Goal: Navigation & Orientation: Find specific page/section

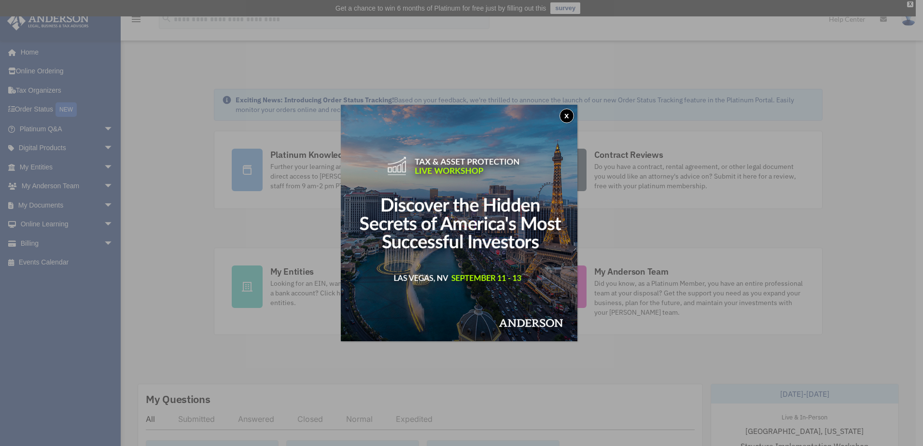
click at [564, 111] on button "x" at bounding box center [567, 116] width 14 height 14
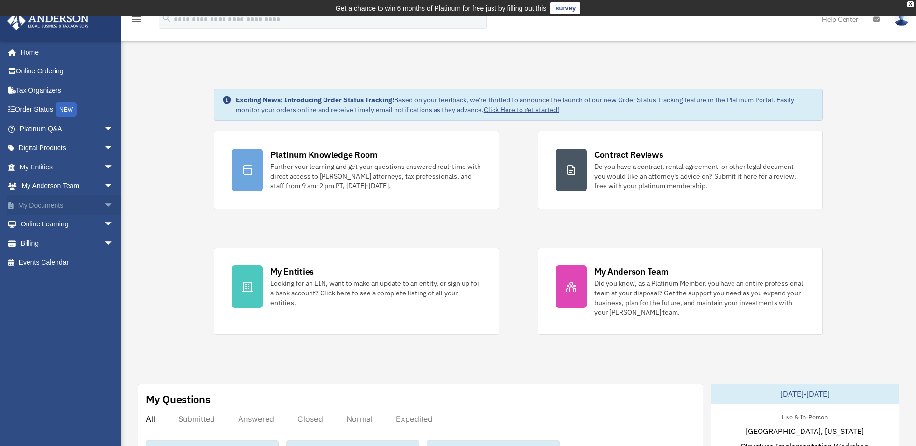
click at [104, 206] on span "arrow_drop_down" at bounding box center [113, 206] width 19 height 20
click at [56, 319] on link "Billing arrow_drop_down" at bounding box center [67, 319] width 121 height 19
click at [104, 321] on span "arrow_drop_down" at bounding box center [113, 320] width 19 height 20
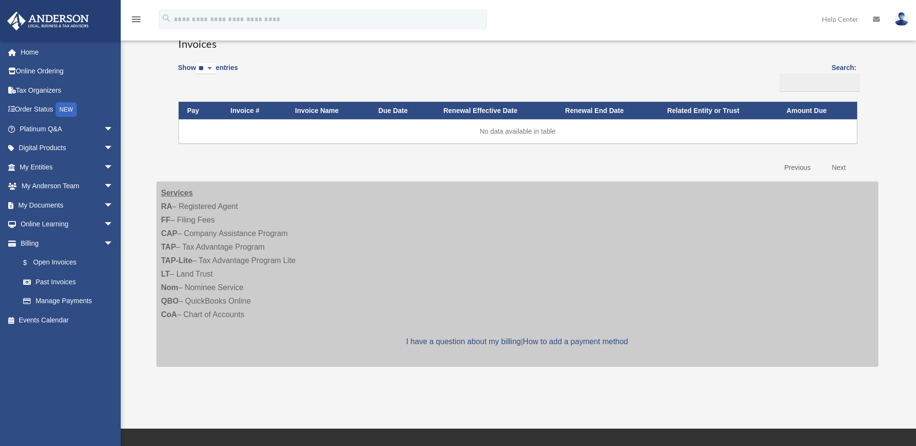
scroll to position [97, 0]
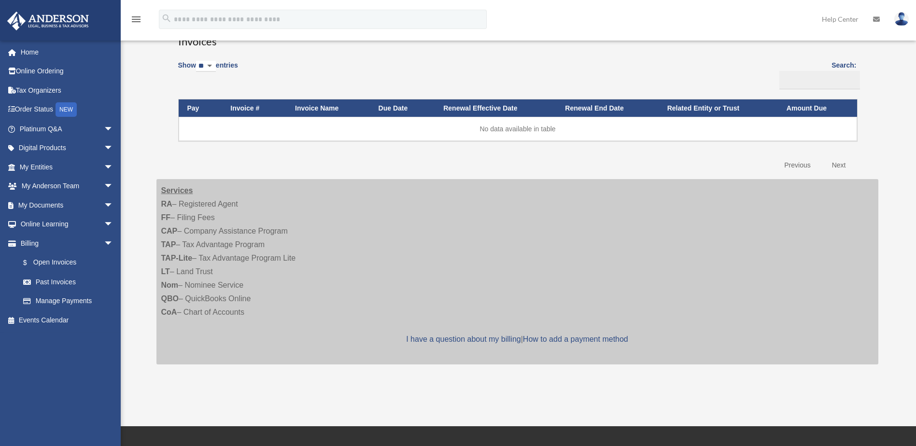
click at [192, 202] on div "Services RA – Registered Agent FF – Filing Fees CAP – Company Assistance Progra…" at bounding box center [517, 271] width 722 height 185
click at [52, 257] on link "$ Open Invoices" at bounding box center [71, 263] width 114 height 20
click at [49, 259] on link "$ Open Invoices" at bounding box center [71, 263] width 114 height 20
click at [55, 303] on link "Manage Payments" at bounding box center [71, 301] width 114 height 19
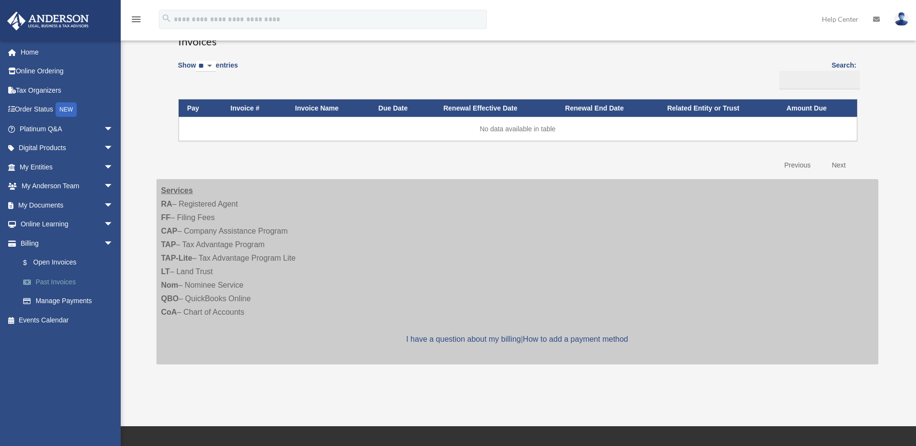
click at [62, 282] on link "Past Invoices" at bounding box center [71, 281] width 114 height 19
click at [64, 260] on link "$ Open Invoices" at bounding box center [71, 263] width 114 height 20
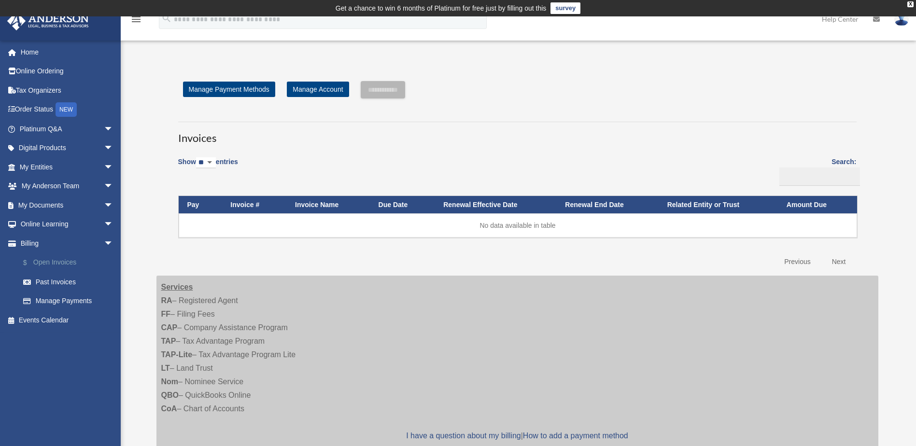
click at [62, 263] on link "$ Open Invoices" at bounding box center [71, 263] width 114 height 20
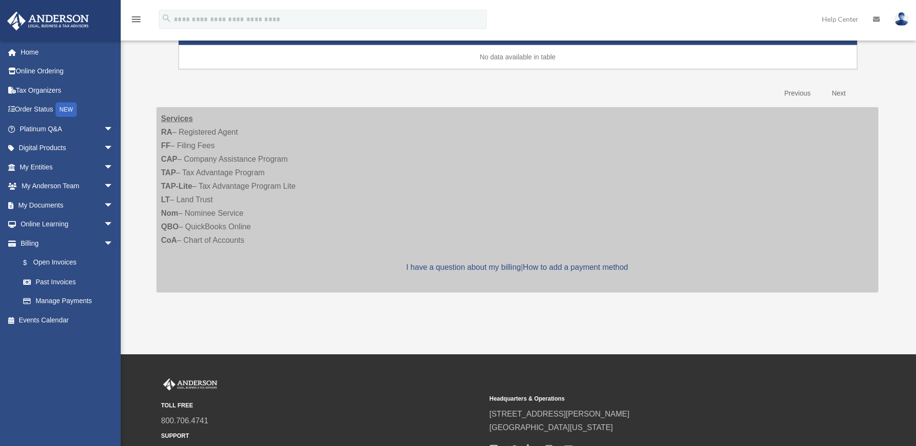
scroll to position [193, 0]
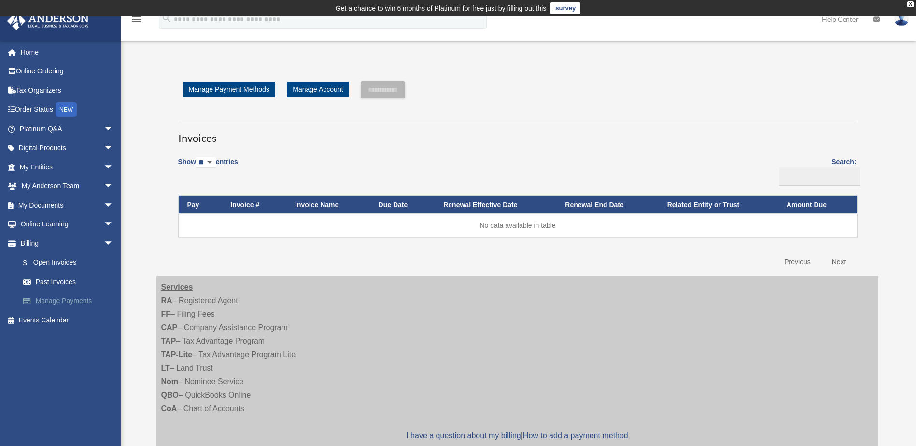
click at [60, 302] on link "Manage Payments" at bounding box center [71, 301] width 114 height 19
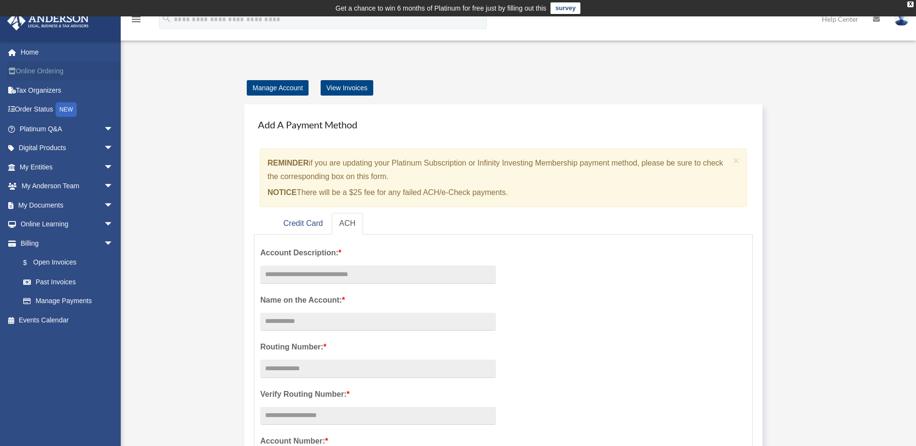
click at [42, 75] on link "Online Ordering" at bounding box center [67, 71] width 121 height 19
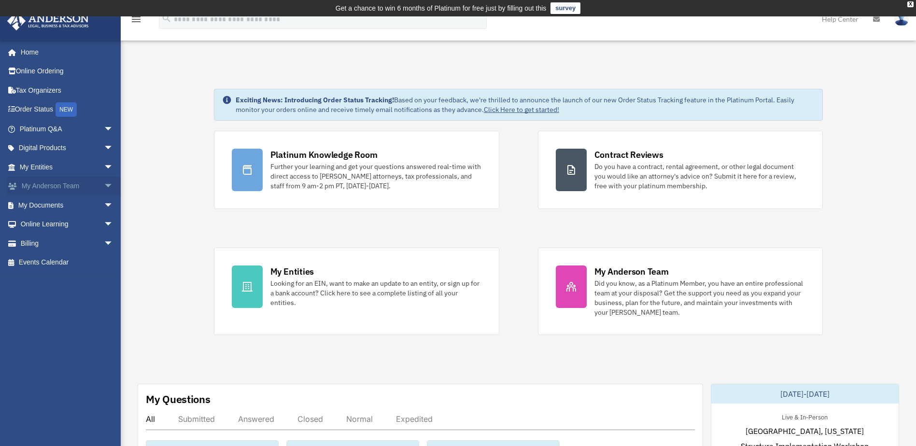
click at [84, 187] on link "My Anderson Team arrow_drop_down" at bounding box center [67, 186] width 121 height 19
click at [104, 164] on span "arrow_drop_down" at bounding box center [113, 167] width 19 height 20
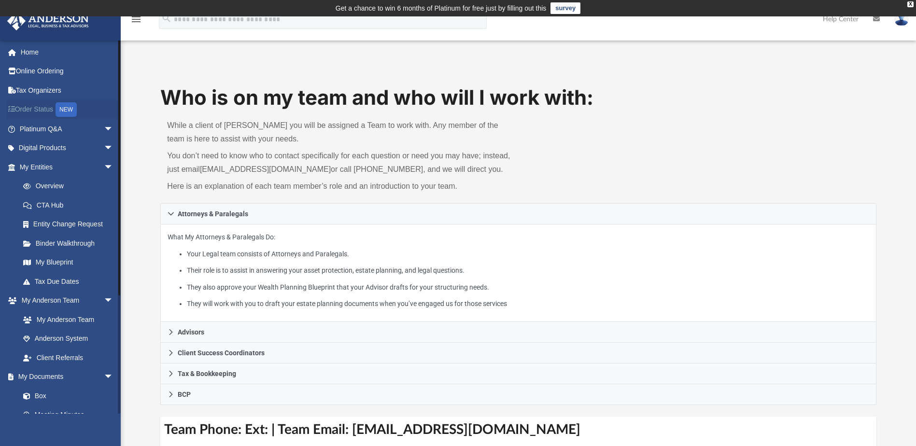
click at [48, 111] on link "Order Status NEW" at bounding box center [67, 110] width 121 height 20
